Goal: Feedback & Contribution: Submit feedback/report problem

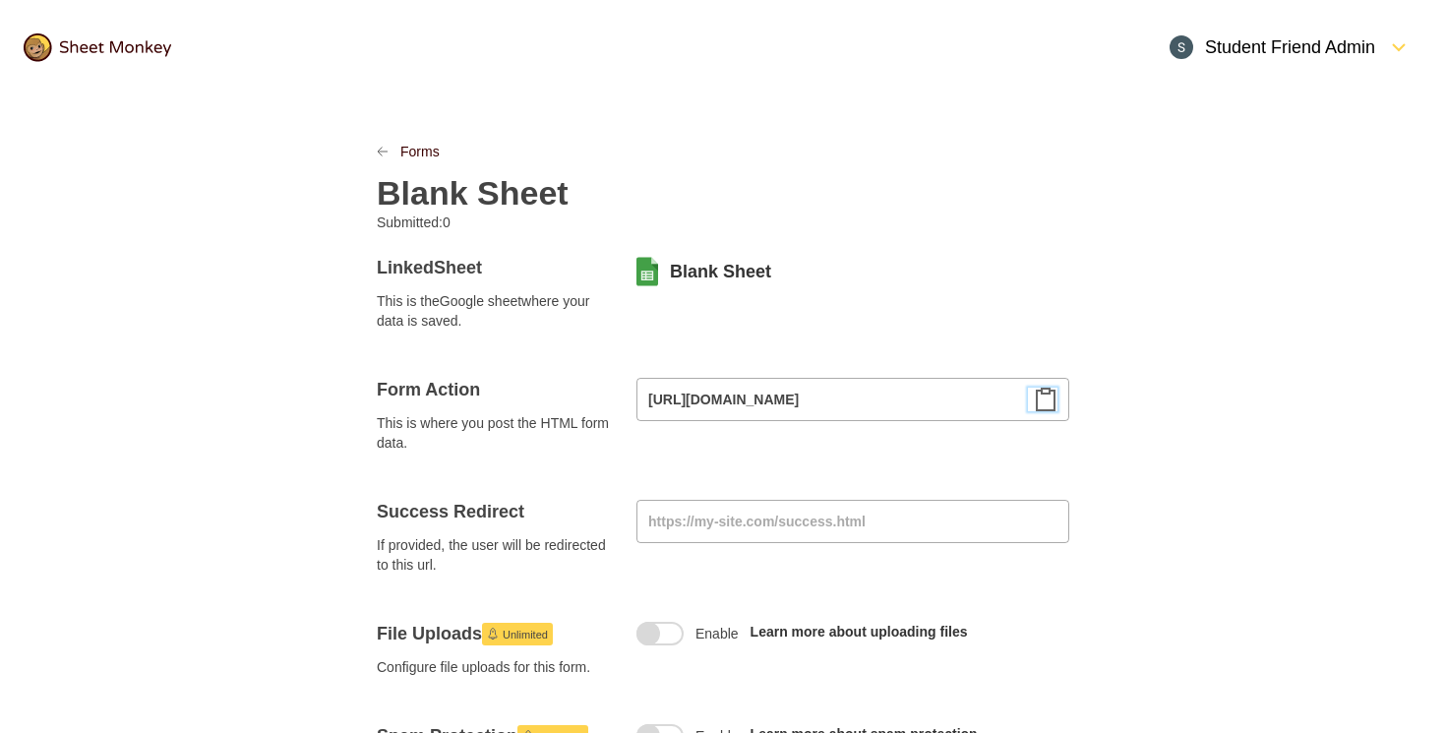
click at [124, 66] on div at bounding box center [97, 48] width 195 height 76
click at [124, 35] on img at bounding box center [98, 47] width 148 height 29
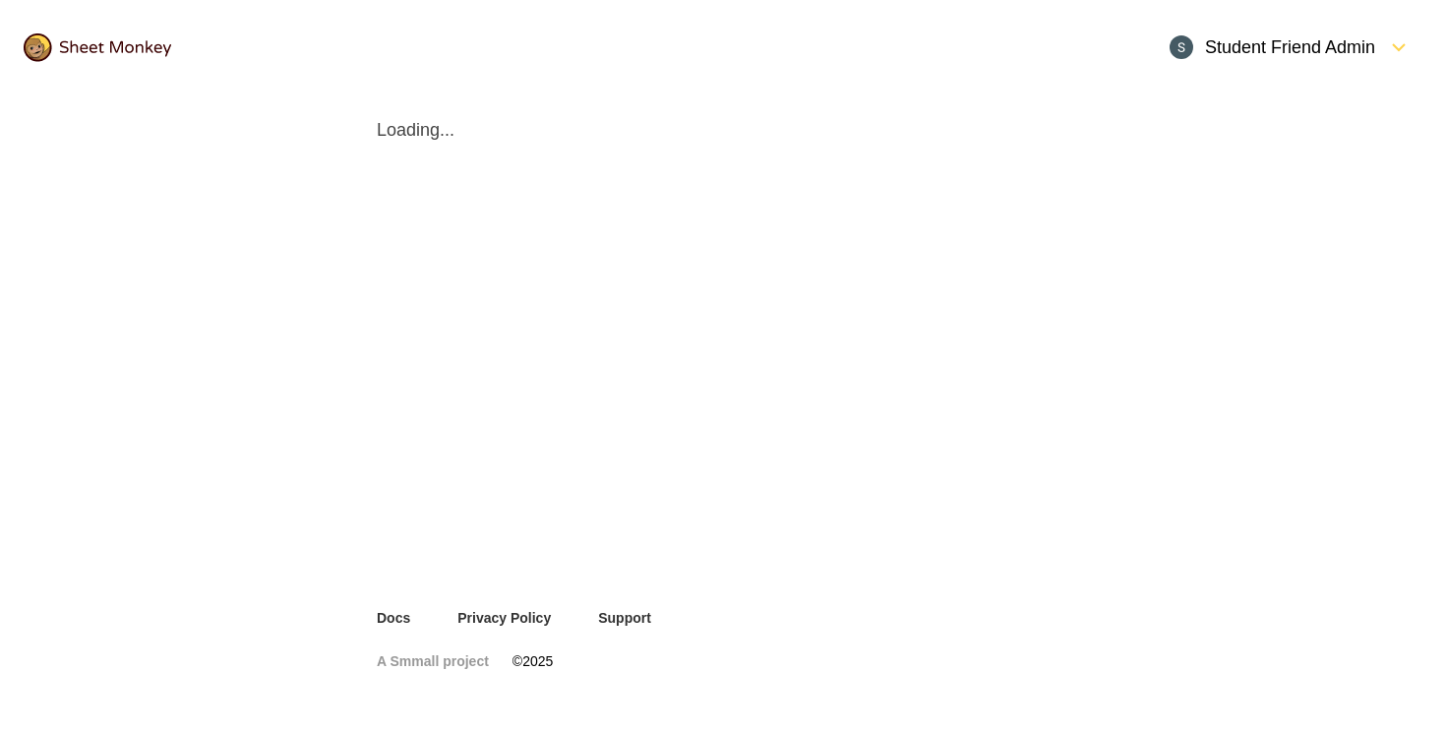
click at [1288, 51] on div "Student Friend Admin" at bounding box center [1273, 47] width 206 height 24
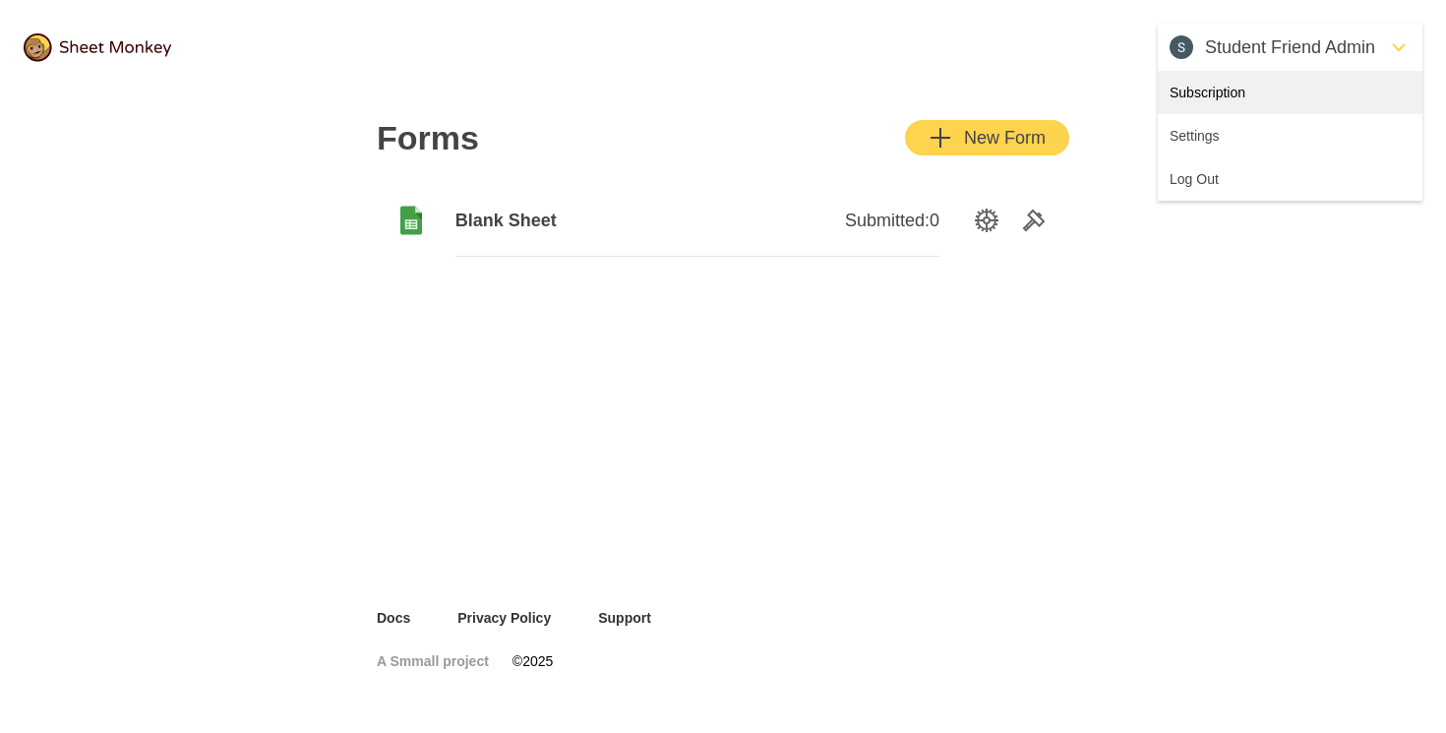
click at [1233, 102] on div "Subscription" at bounding box center [1290, 92] width 265 height 43
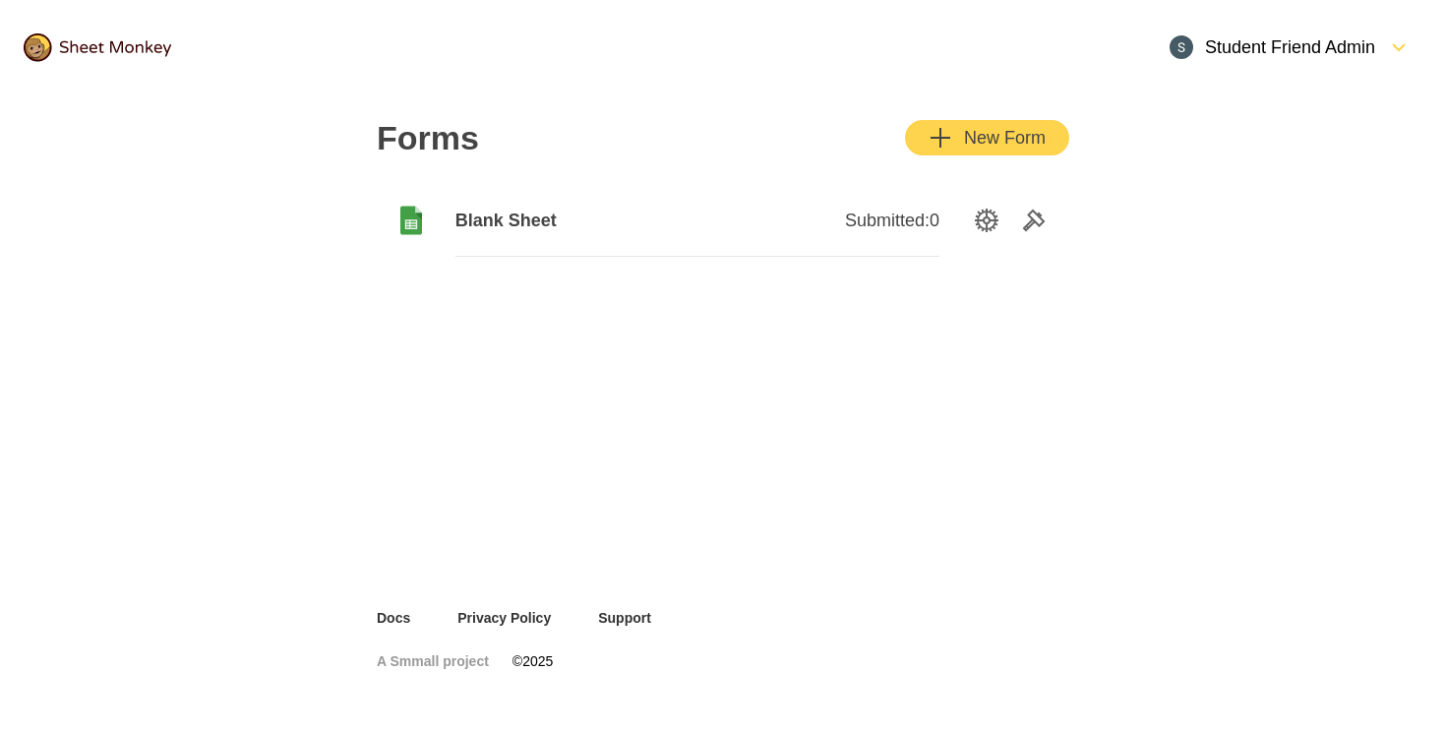
click at [1317, 59] on div "Student Friend Admin" at bounding box center [1290, 47] width 265 height 47
click at [1231, 135] on div "Settings" at bounding box center [1290, 135] width 265 height 43
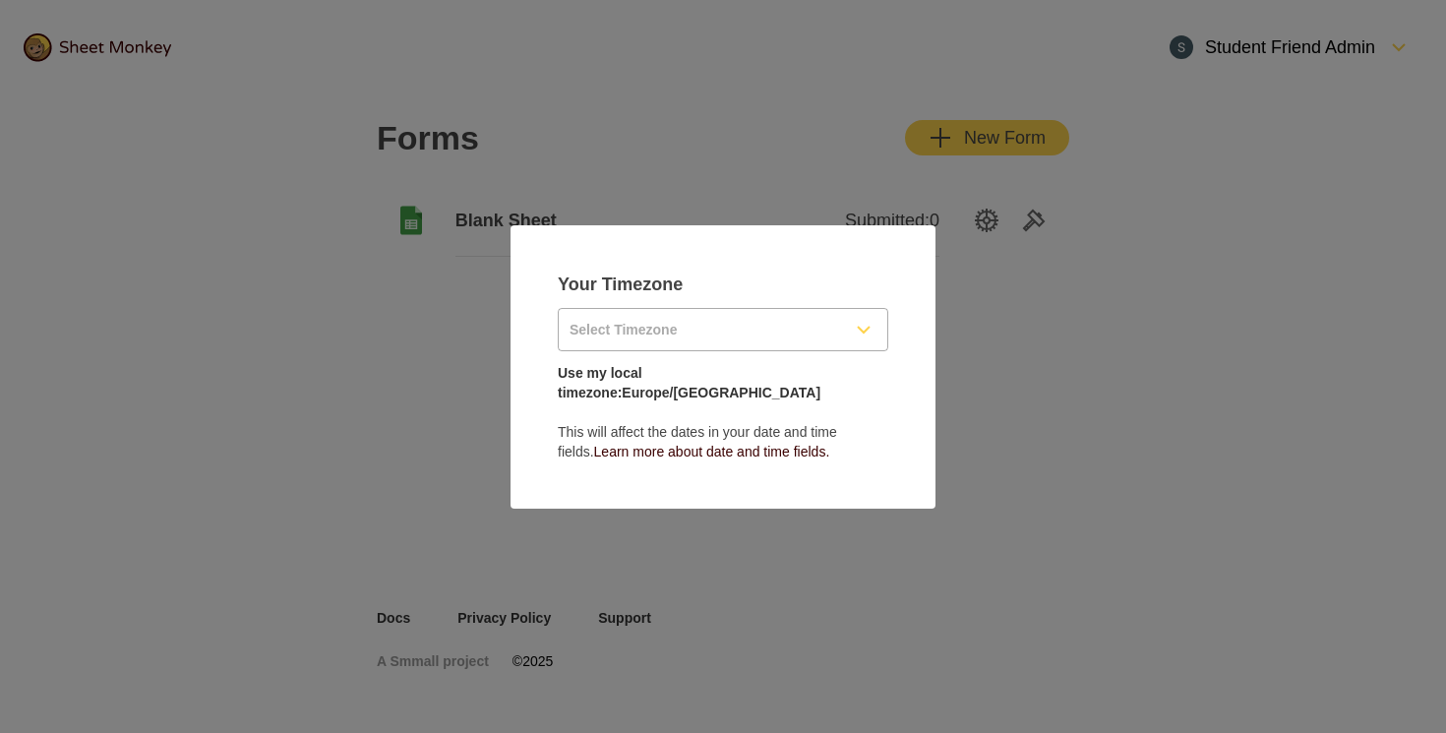
click at [684, 349] on input "Select Timezone" at bounding box center [699, 329] width 281 height 41
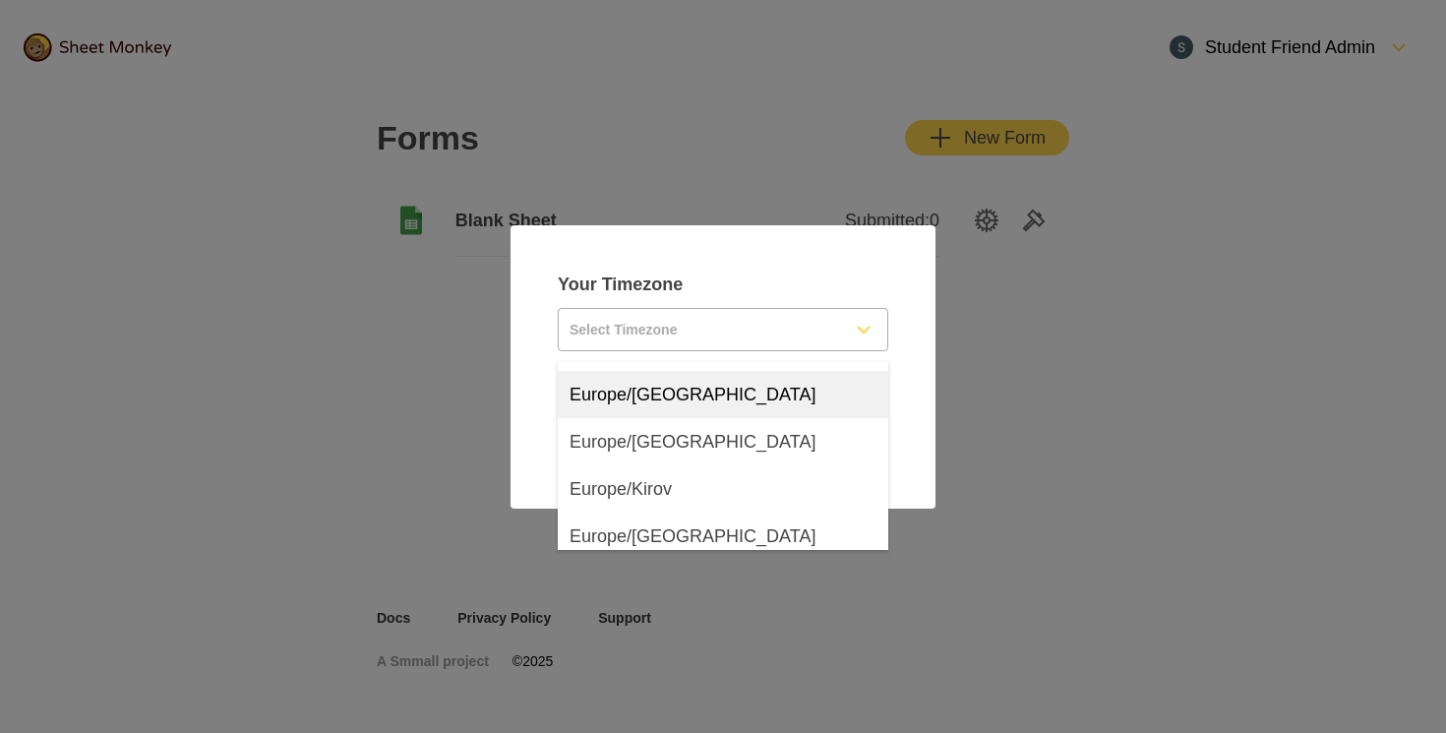
scroll to position [21049, 0]
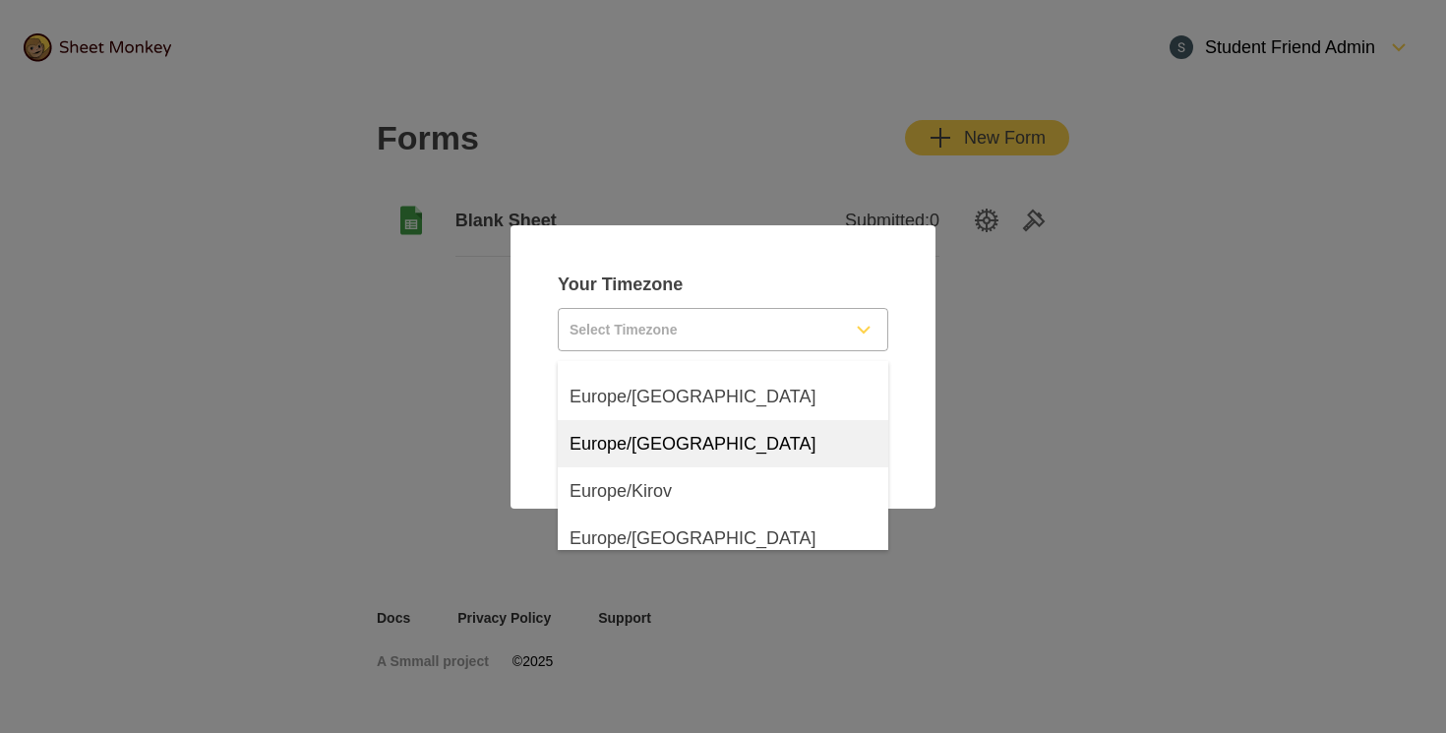
click at [659, 453] on span "Europe/[GEOGRAPHIC_DATA]" at bounding box center [693, 444] width 246 height 24
type input "Europe/[GEOGRAPHIC_DATA]"
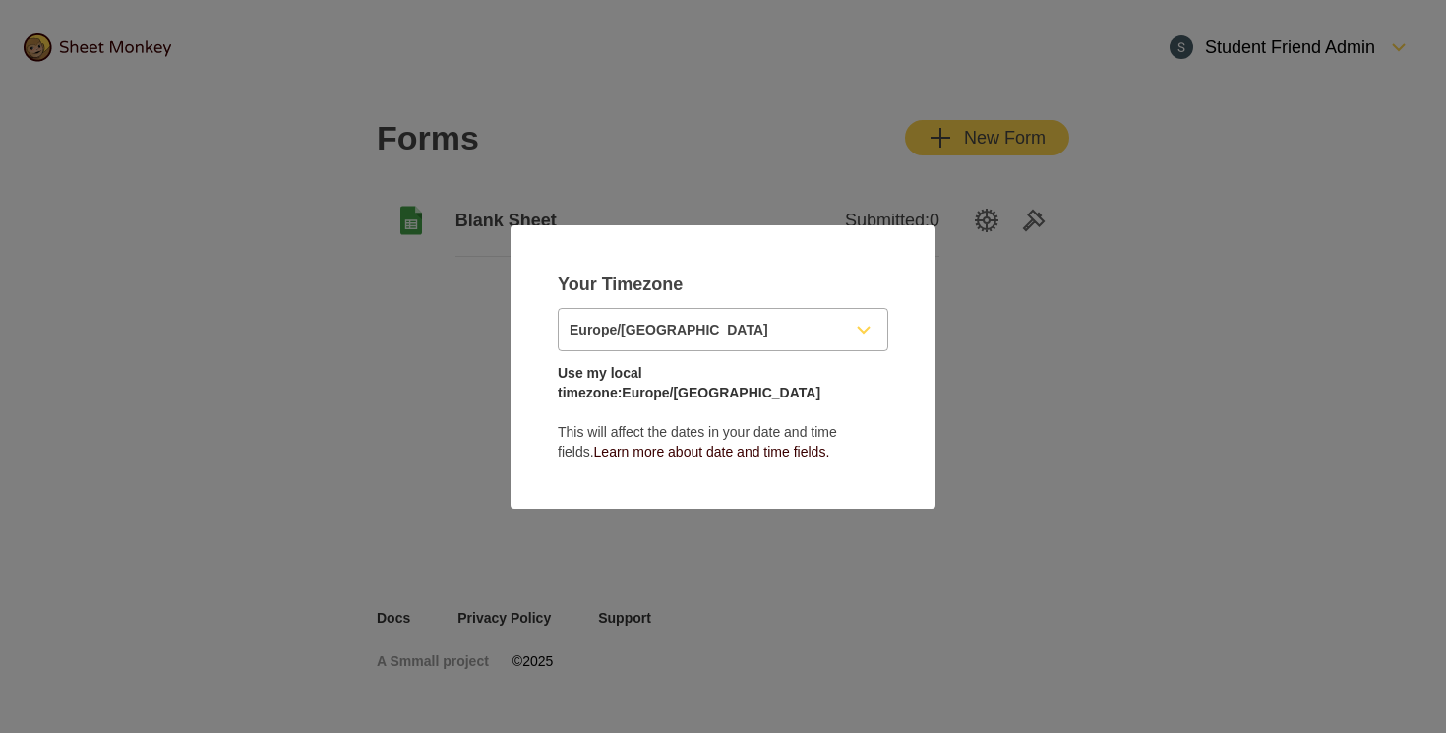
click at [844, 377] on p "Use my local timezone: [GEOGRAPHIC_DATA]/[GEOGRAPHIC_DATA] This will affect the…" at bounding box center [723, 412] width 331 height 98
click at [686, 381] on link "Use my local timezone: [GEOGRAPHIC_DATA]/[GEOGRAPHIC_DATA]" at bounding box center [689, 382] width 263 height 35
click at [777, 381] on link "Use my local timezone: [GEOGRAPHIC_DATA]/[GEOGRAPHIC_DATA]" at bounding box center [689, 382] width 263 height 35
click at [737, 363] on div at bounding box center [723, 357] width 331 height 12
click at [737, 393] on p "Use my local timezone: [GEOGRAPHIC_DATA]/[GEOGRAPHIC_DATA] This will affect the…" at bounding box center [723, 412] width 331 height 98
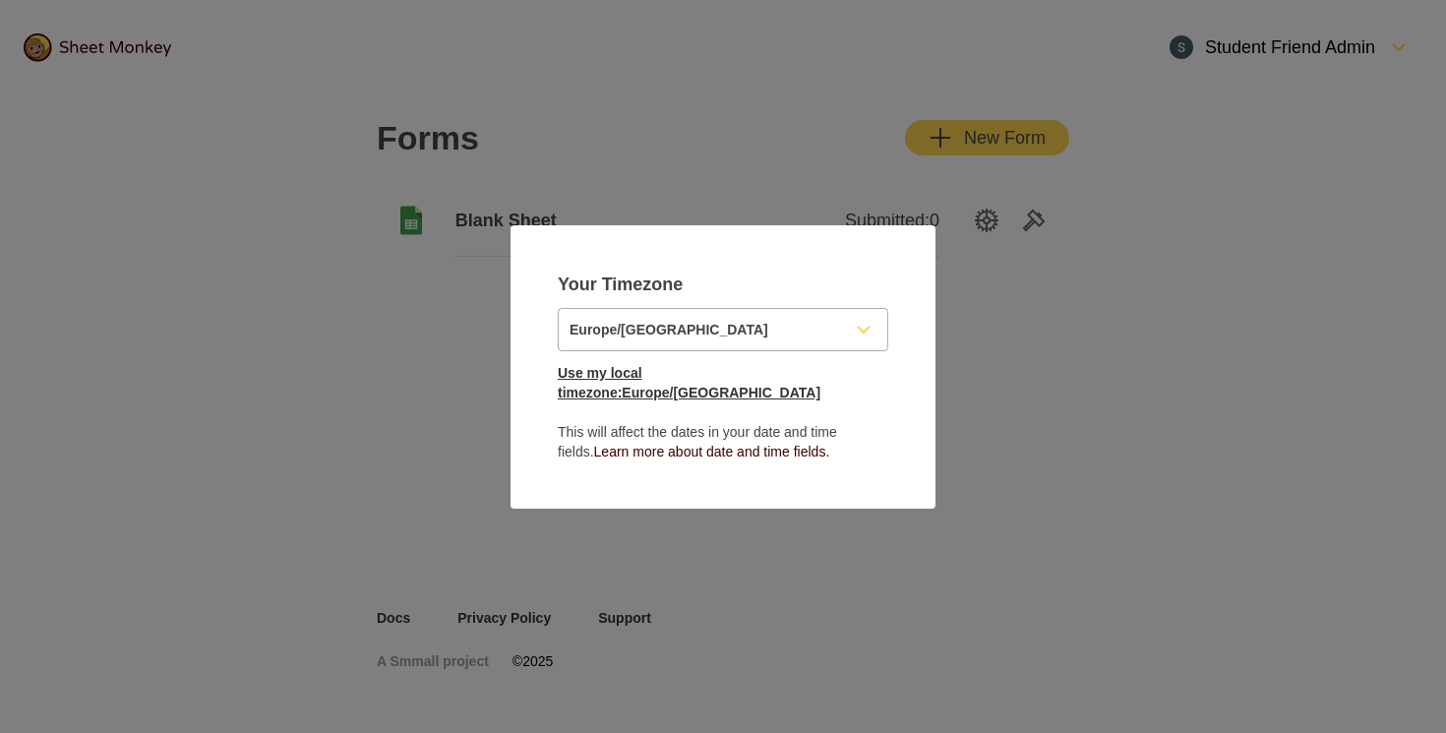
click at [737, 389] on link "Use my local timezone: [GEOGRAPHIC_DATA]/[GEOGRAPHIC_DATA]" at bounding box center [689, 382] width 263 height 35
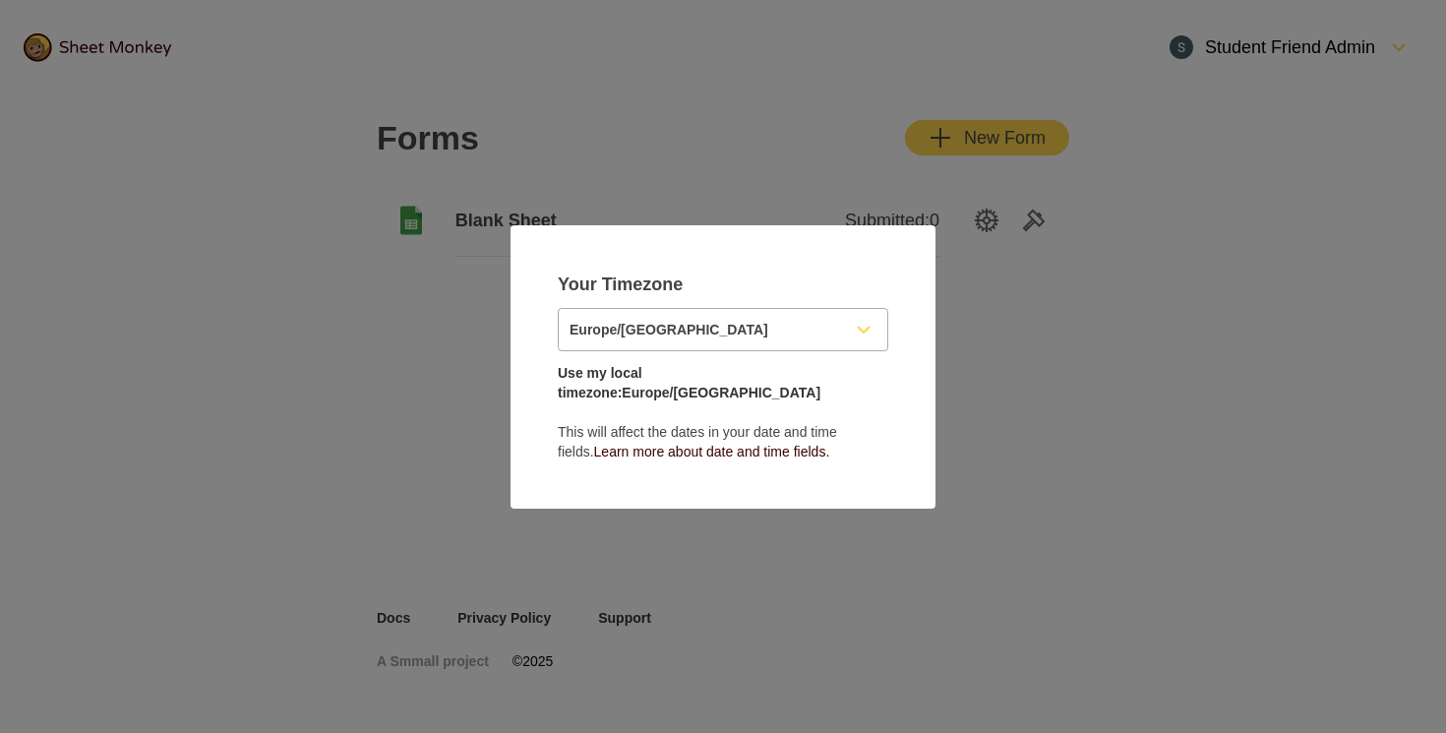
click at [736, 348] on input "Europe/[GEOGRAPHIC_DATA]" at bounding box center [699, 329] width 281 height 41
click at [905, 340] on main "Your Timezone [GEOGRAPHIC_DATA]/[GEOGRAPHIC_DATA] Use my local timezone: [GEOGR…" at bounding box center [723, 366] width 425 height 283
click at [745, 383] on link "Use my local timezone: [GEOGRAPHIC_DATA]/[GEOGRAPHIC_DATA]" at bounding box center [689, 382] width 263 height 35
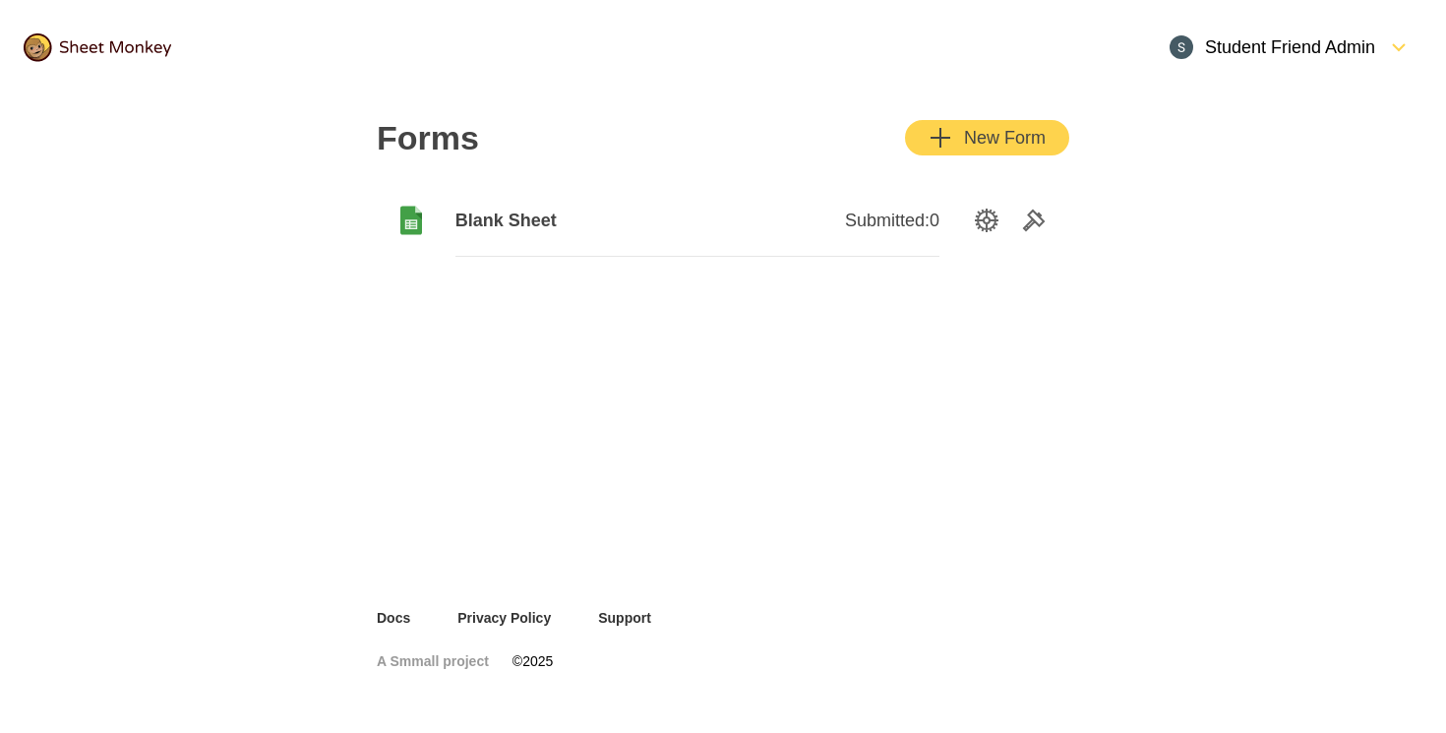
click at [1299, 58] on div "Student Friend Admin" at bounding box center [1273, 47] width 206 height 24
click at [1231, 143] on div "Settings" at bounding box center [1290, 135] width 265 height 43
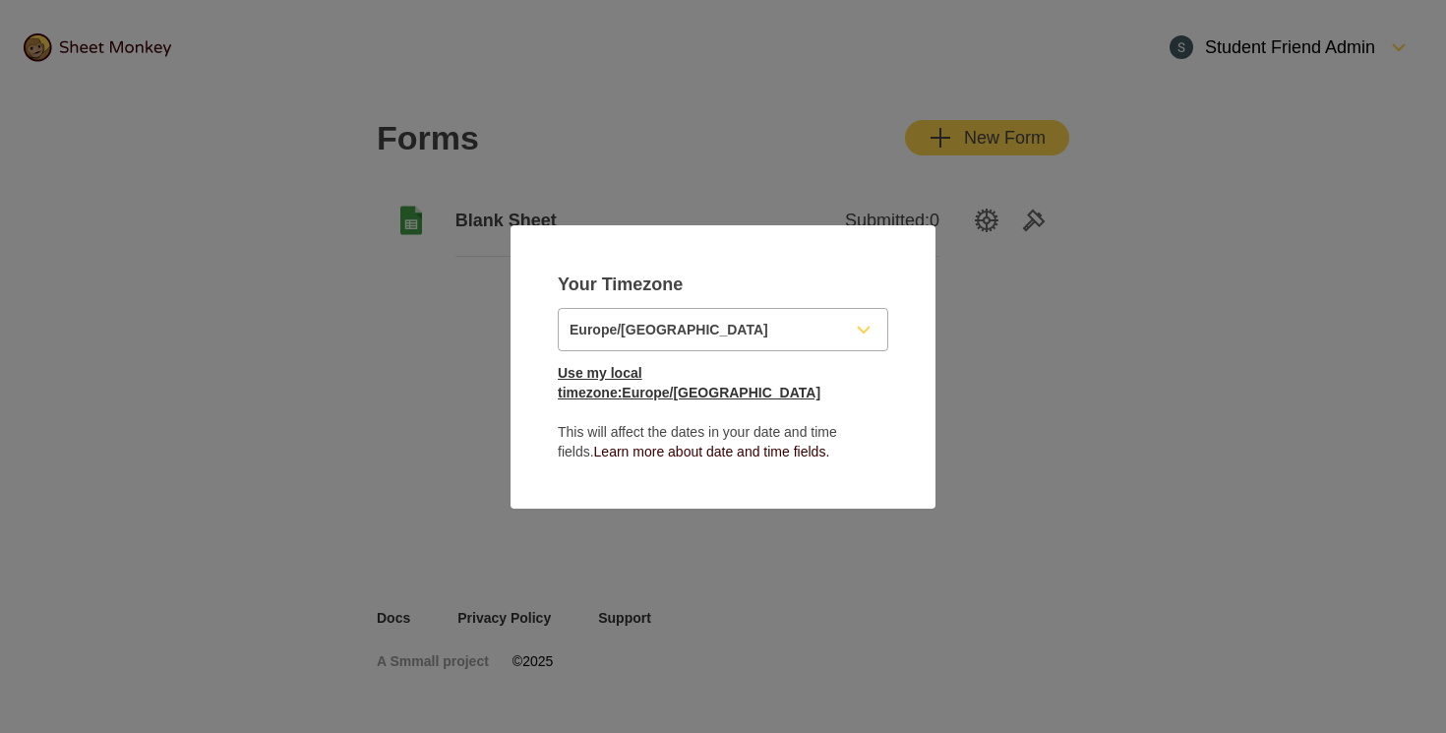
click at [741, 383] on link "Use my local timezone: [GEOGRAPHIC_DATA]/[GEOGRAPHIC_DATA]" at bounding box center [689, 382] width 263 height 35
click at [579, 383] on link "Use my local timezone: [GEOGRAPHIC_DATA]/[GEOGRAPHIC_DATA]" at bounding box center [689, 382] width 263 height 35
click at [614, 446] on link "Learn more about date and time fields." at bounding box center [712, 452] width 236 height 16
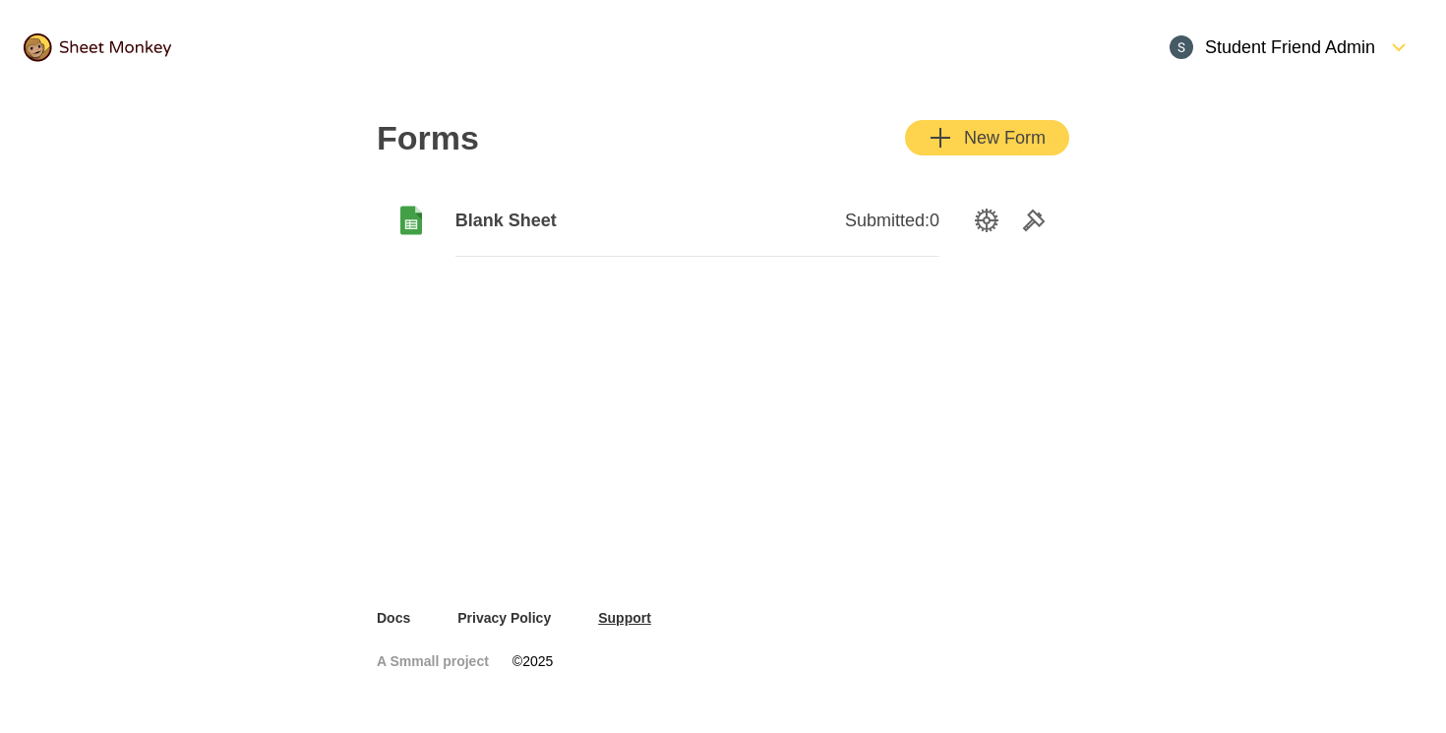
click at [612, 613] on link "Support" at bounding box center [624, 618] width 53 height 20
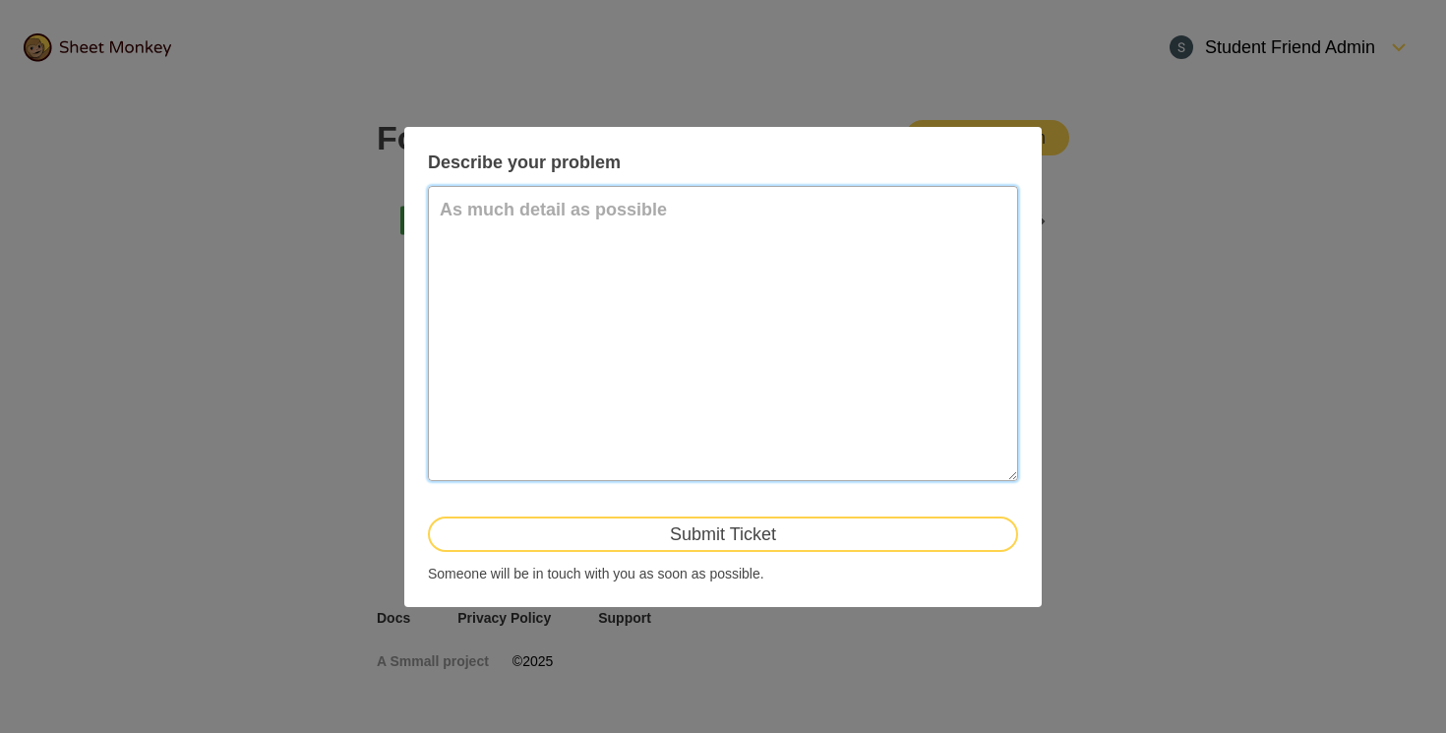
click at [518, 280] on textarea at bounding box center [723, 333] width 590 height 295
type textarea "'"
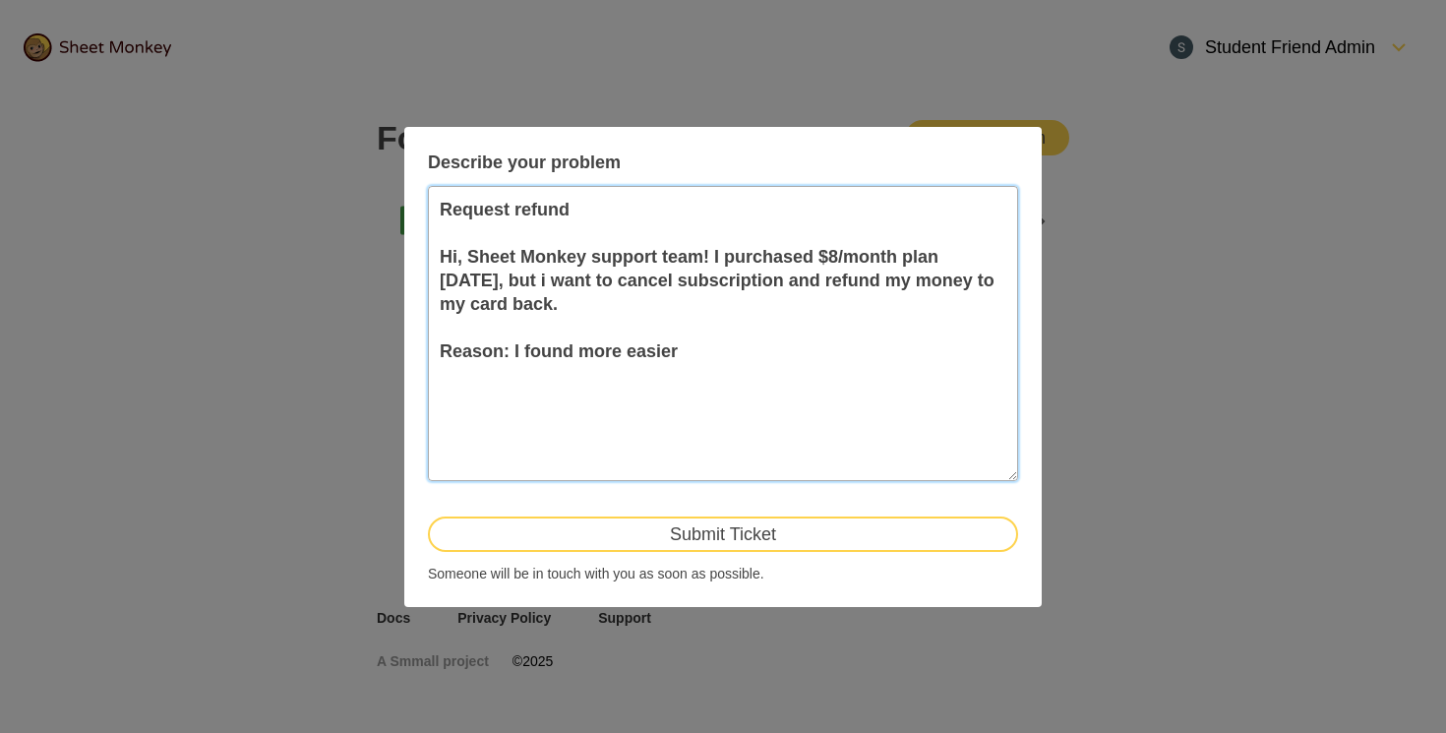
drag, startPoint x: 693, startPoint y: 352, endPoint x: 485, endPoint y: 356, distance: 207.6
click at [485, 352] on textarea "Request refund Hi, Sheet Monkey support team! I purchased $8/month plan today, …" at bounding box center [723, 333] width 590 height 295
click at [451, 380] on textarea "Request refund Hi, Sheet Monkey support team! I purchased $8/month plan today, …" at bounding box center [723, 333] width 590 height 295
click at [510, 380] on textarea "Request refund Hi, Sheet Monkey support team! I purchased $8/month plan today, …" at bounding box center [723, 333] width 590 height 295
click at [510, 412] on textarea "Request refund Hi, Sheet Monkey support team! I purchased $8/month plan today, …" at bounding box center [723, 333] width 590 height 295
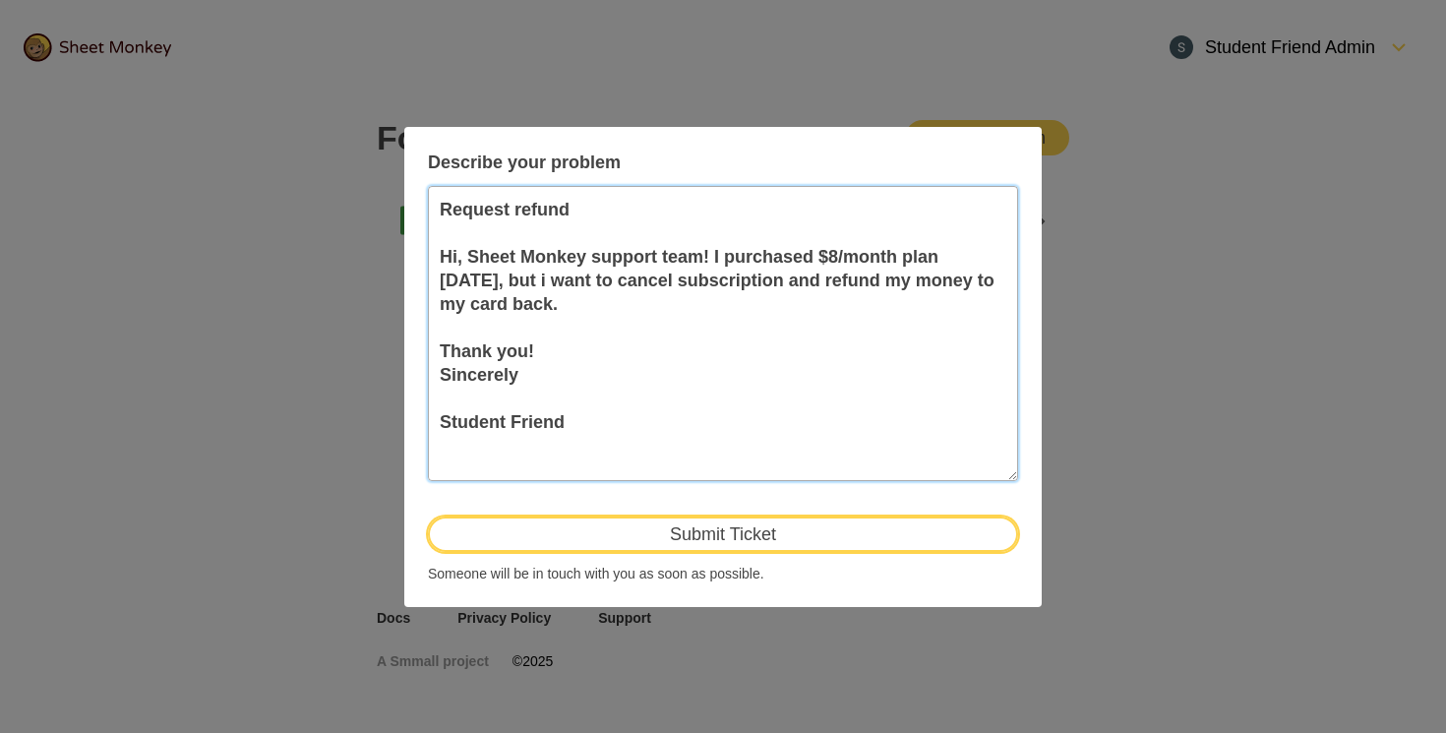
type textarea "Request refund Hi, Sheet Monkey support team! I purchased $8/month plan today, …"
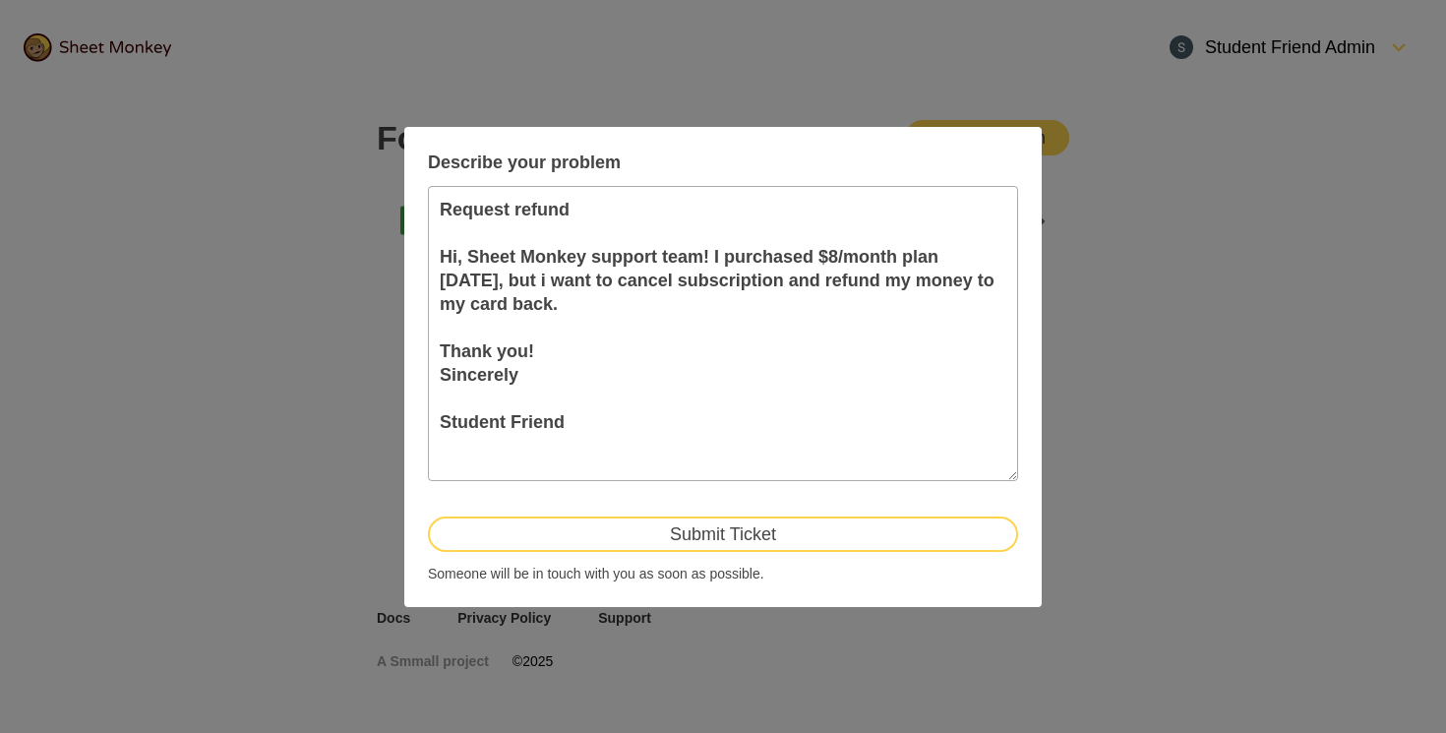
click at [702, 520] on button "Submit Ticket" at bounding box center [723, 533] width 590 height 35
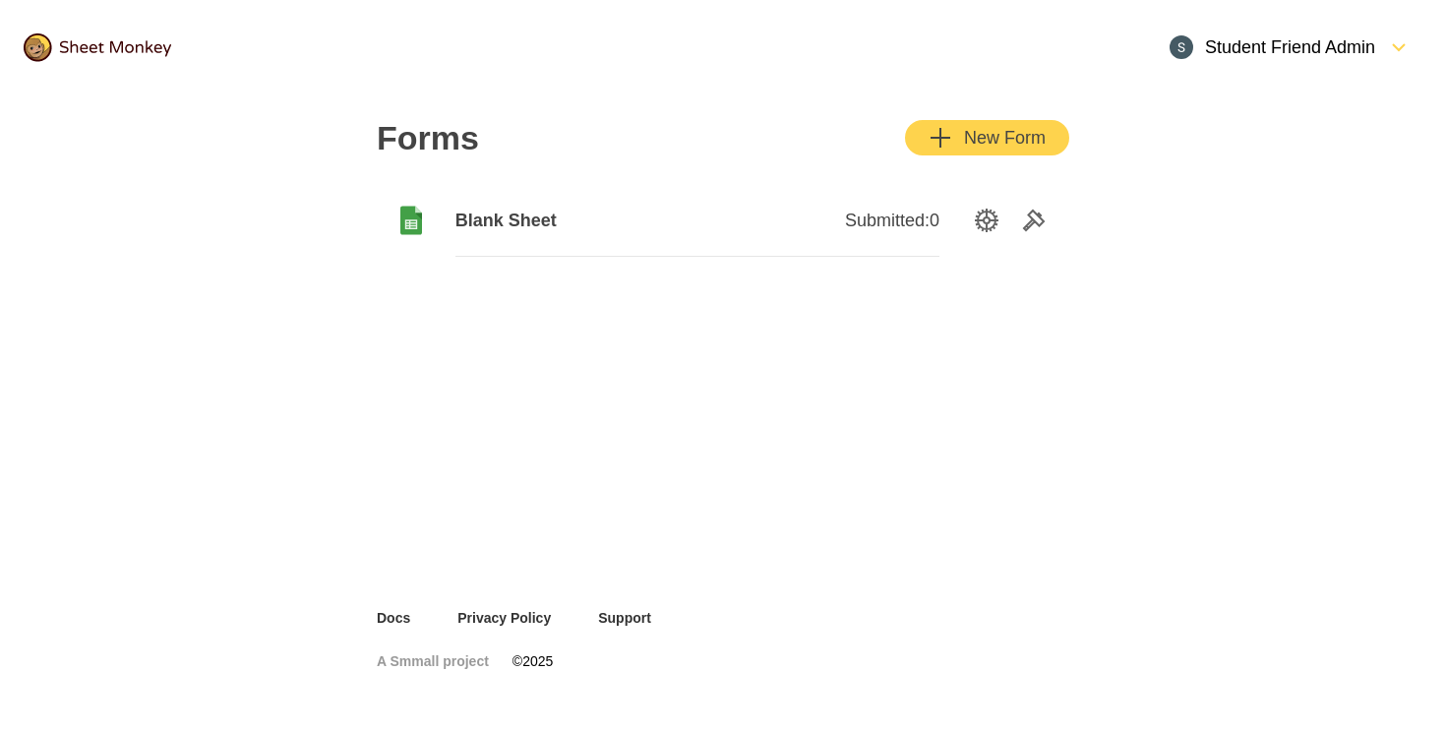
click at [1200, 55] on div "Student Friend Admin" at bounding box center [1273, 47] width 206 height 24
click at [1196, 129] on div "Settings" at bounding box center [1290, 135] width 265 height 43
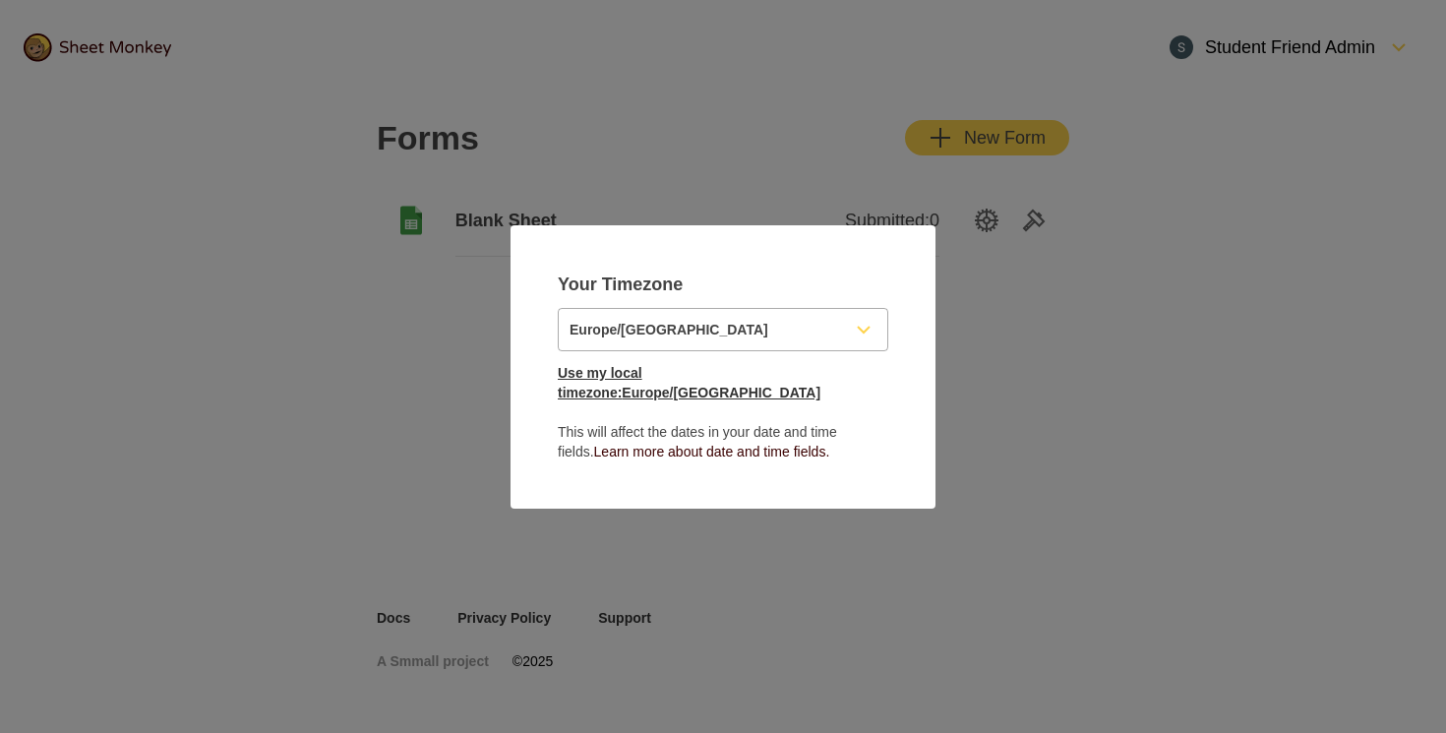
click at [758, 378] on link "Use my local timezone: [GEOGRAPHIC_DATA]/[GEOGRAPHIC_DATA]" at bounding box center [689, 382] width 263 height 35
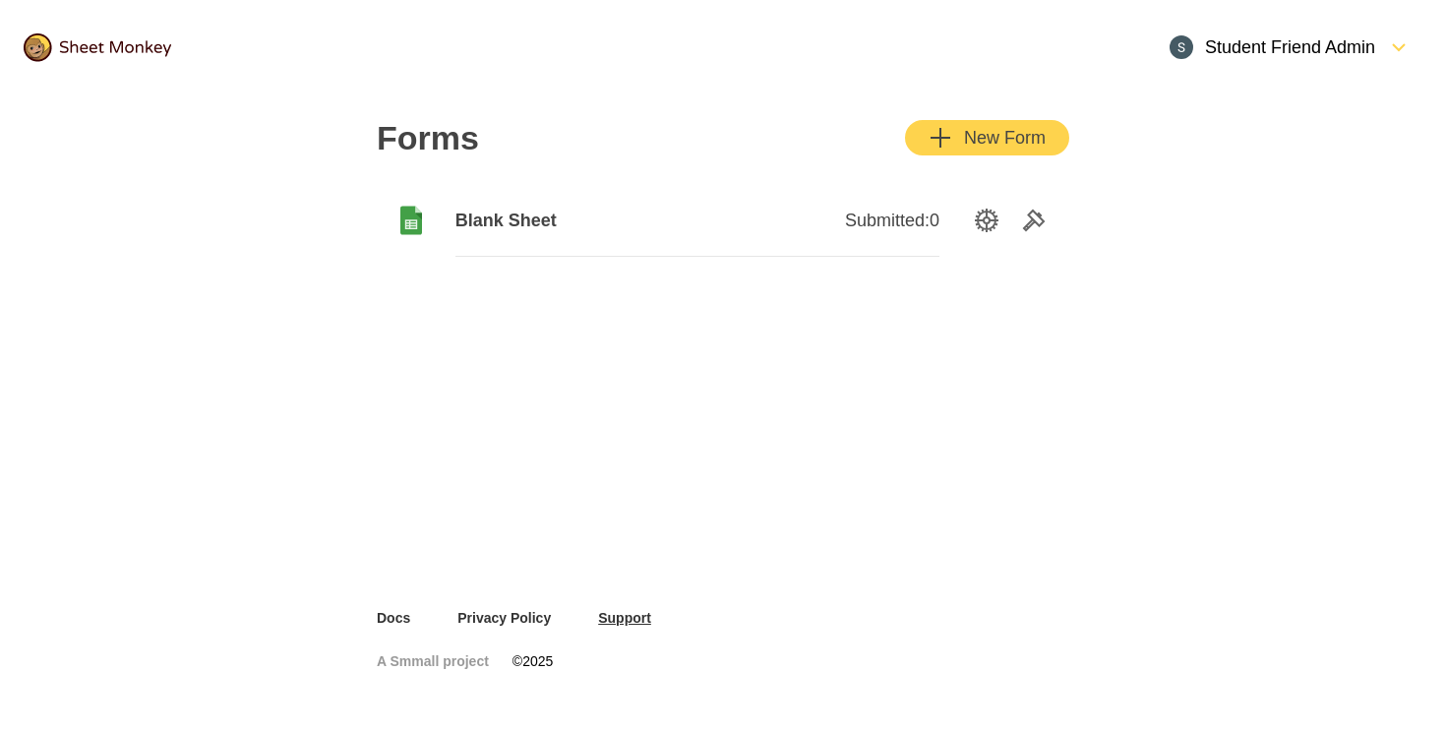
click at [604, 624] on link "Support" at bounding box center [624, 618] width 53 height 20
